Goal: Information Seeking & Learning: Learn about a topic

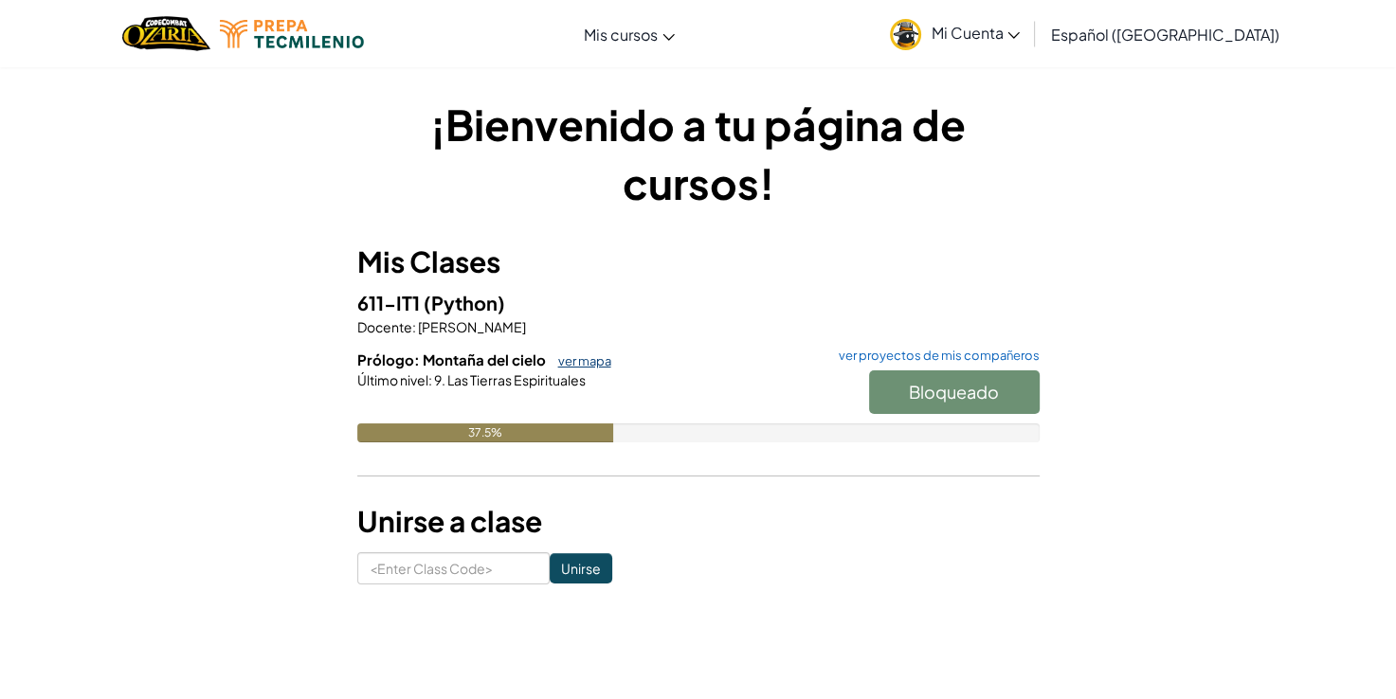
click at [597, 359] on link "ver mapa" at bounding box center [580, 360] width 63 height 15
